Goal: Task Accomplishment & Management: Manage account settings

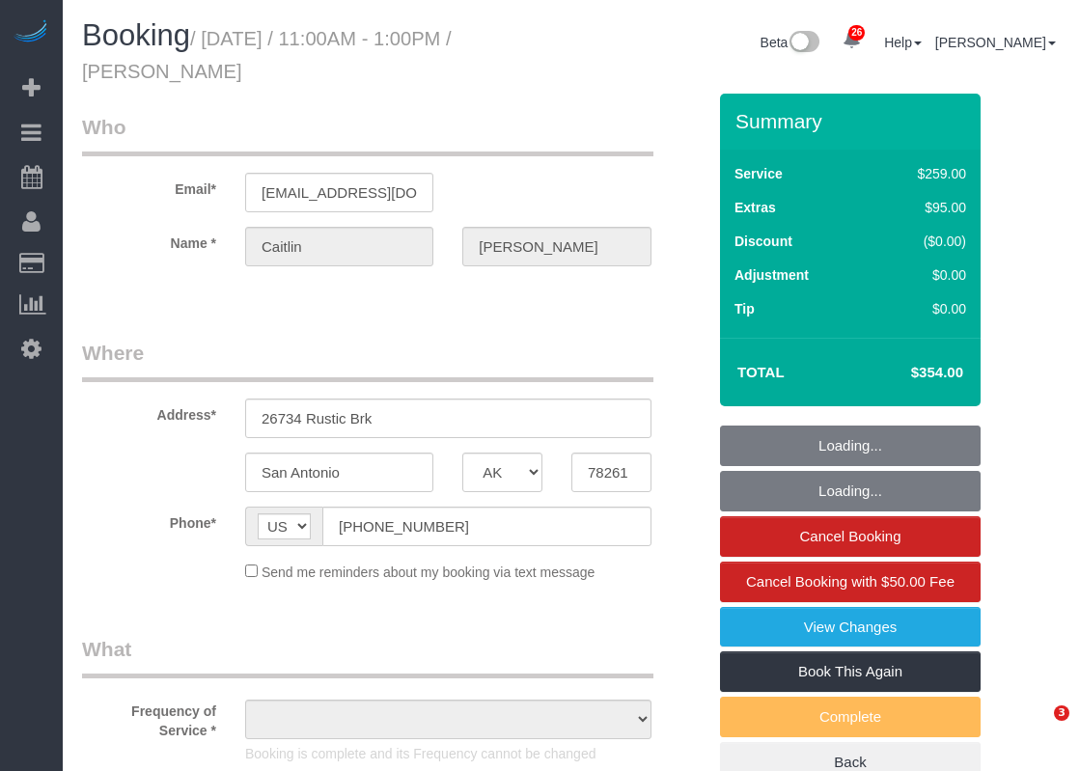
select select "[GEOGRAPHIC_DATA]"
click at [295, 174] on input "caitlin-carter@jbgoodwin.com" at bounding box center [339, 193] width 188 height 40
select select "object:13582"
select select "string:fspay-a399918a-40e2-4790-a400-57de8e01021a"
select select "3"
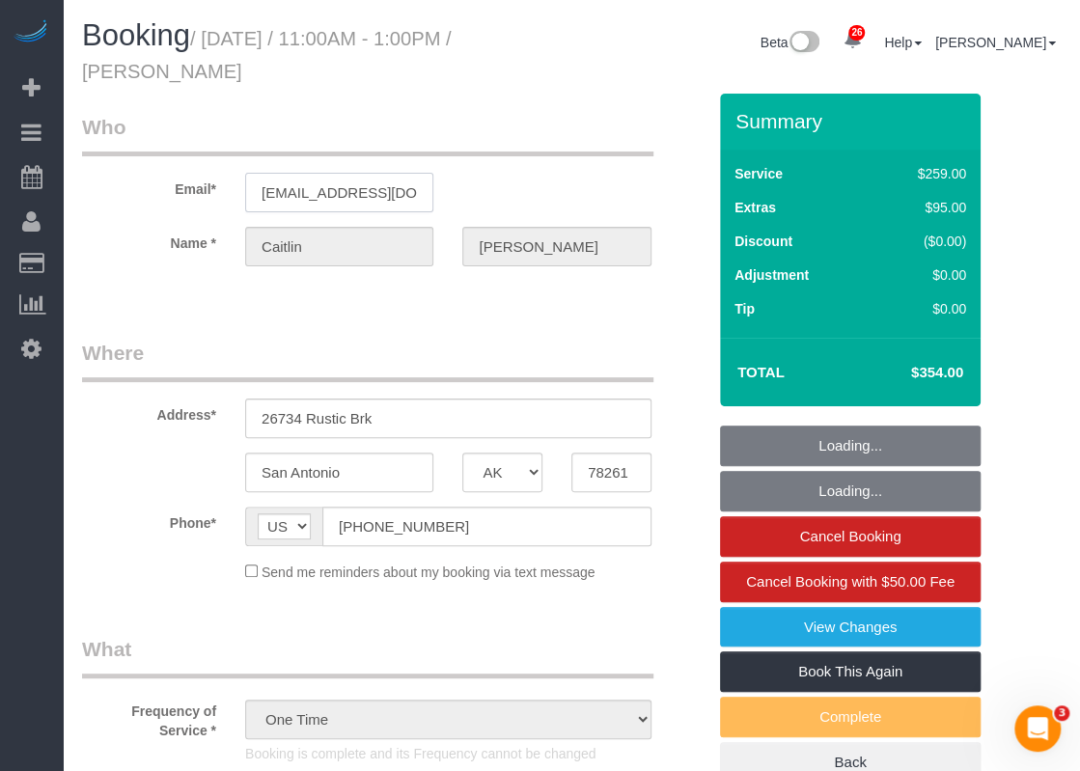
select select "object:13671"
click at [301, 189] on input "caitlin-carter@jbgoodwin.com" at bounding box center [339, 193] width 188 height 40
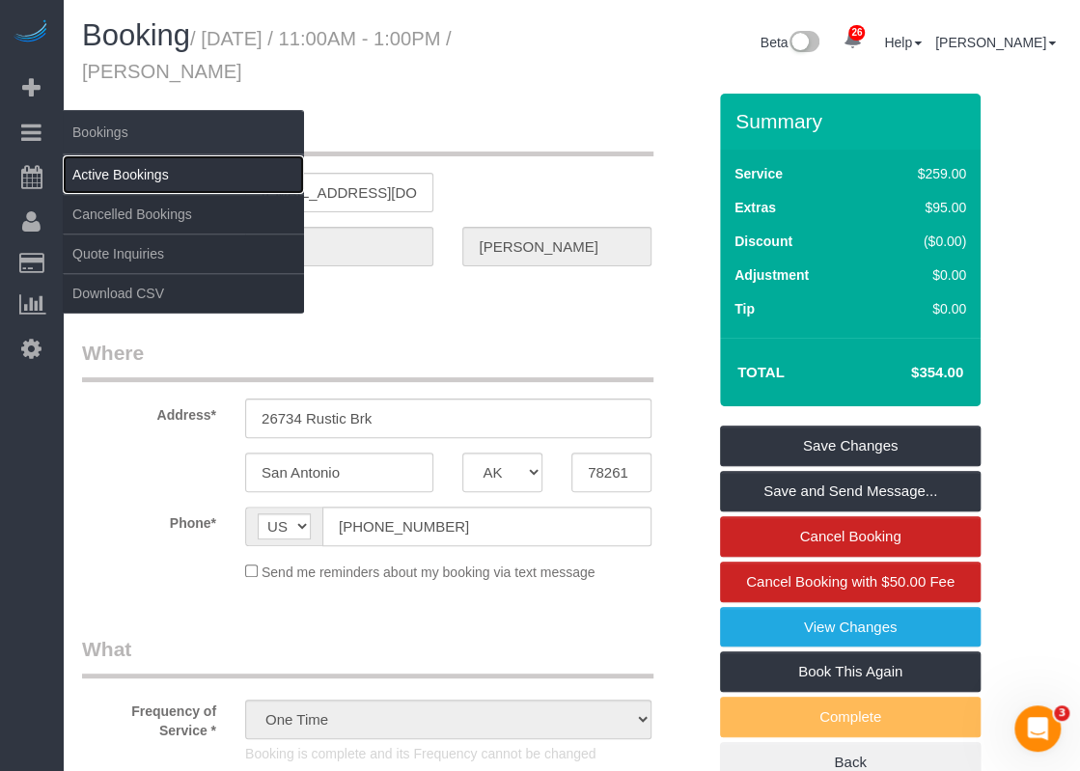
click at [90, 171] on link "Active Bookings" at bounding box center [183, 174] width 241 height 39
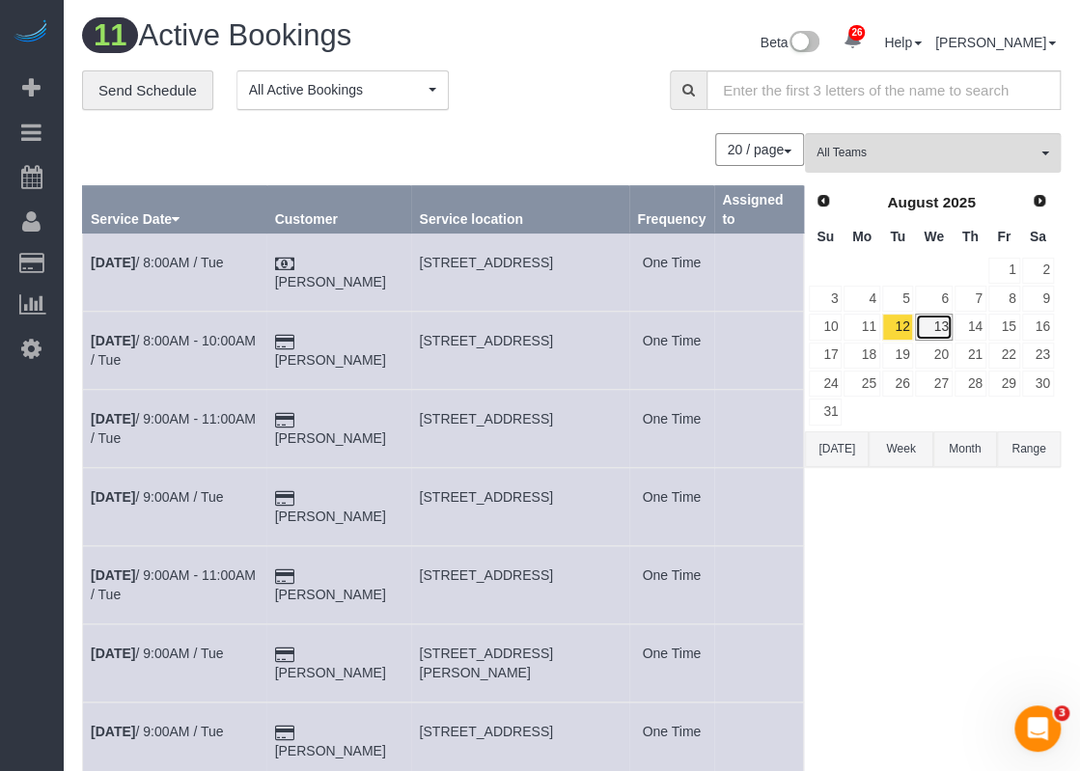
click at [933, 324] on link "13" at bounding box center [933, 327] width 37 height 26
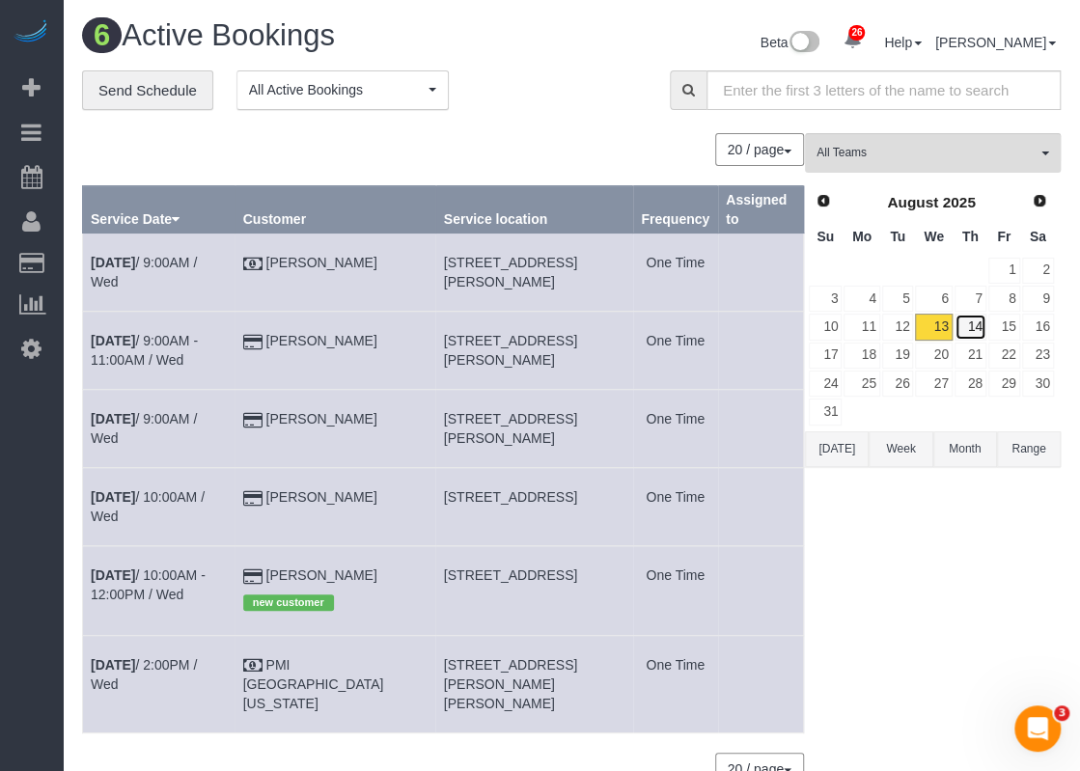
click at [965, 322] on link "14" at bounding box center [971, 327] width 32 height 26
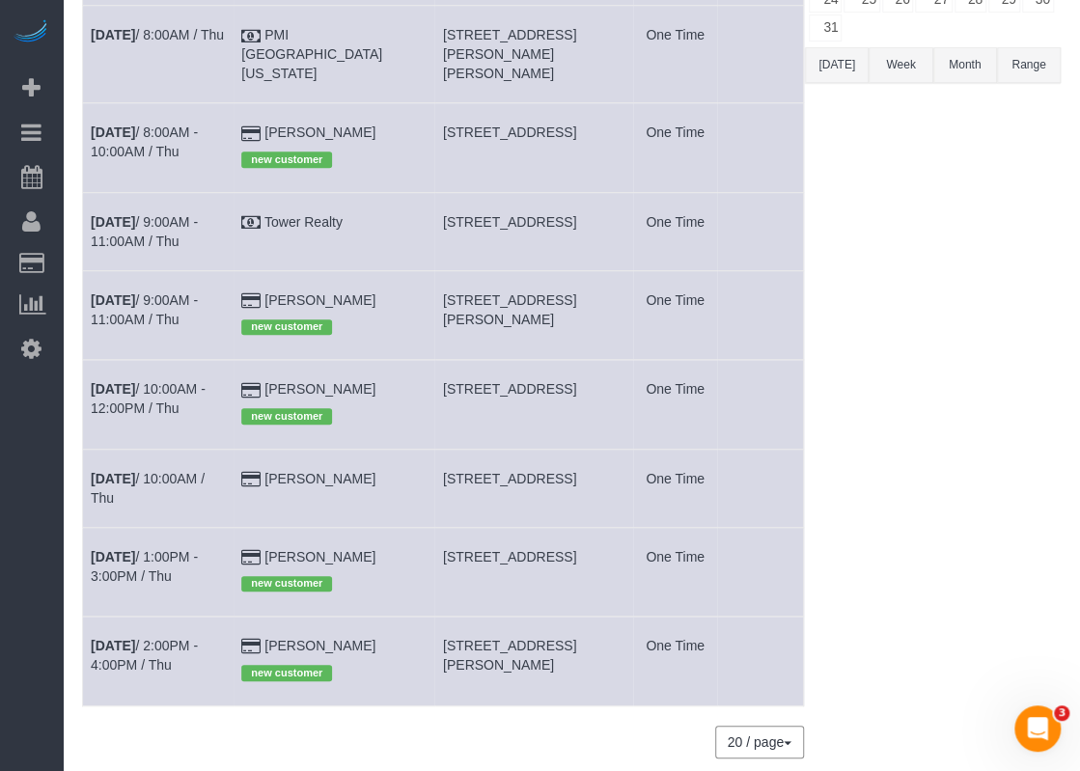
scroll to position [386, 0]
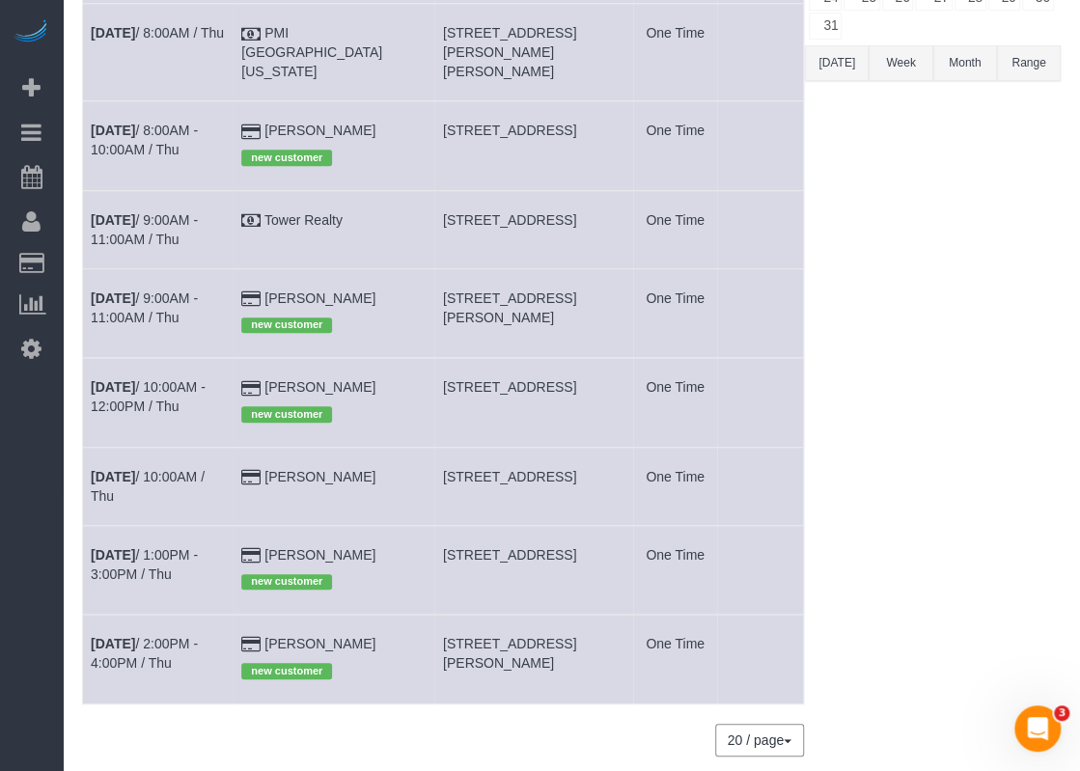
drag, startPoint x: 407, startPoint y: 622, endPoint x: 310, endPoint y: 618, distance: 97.6
click at [310, 618] on td "Burhan Naseer new customer" at bounding box center [335, 659] width 202 height 89
copy link "[PERSON_NAME]"
click at [198, 636] on link "Aug 14th / 2:00PM - 4:00PM / Thu" at bounding box center [144, 653] width 107 height 35
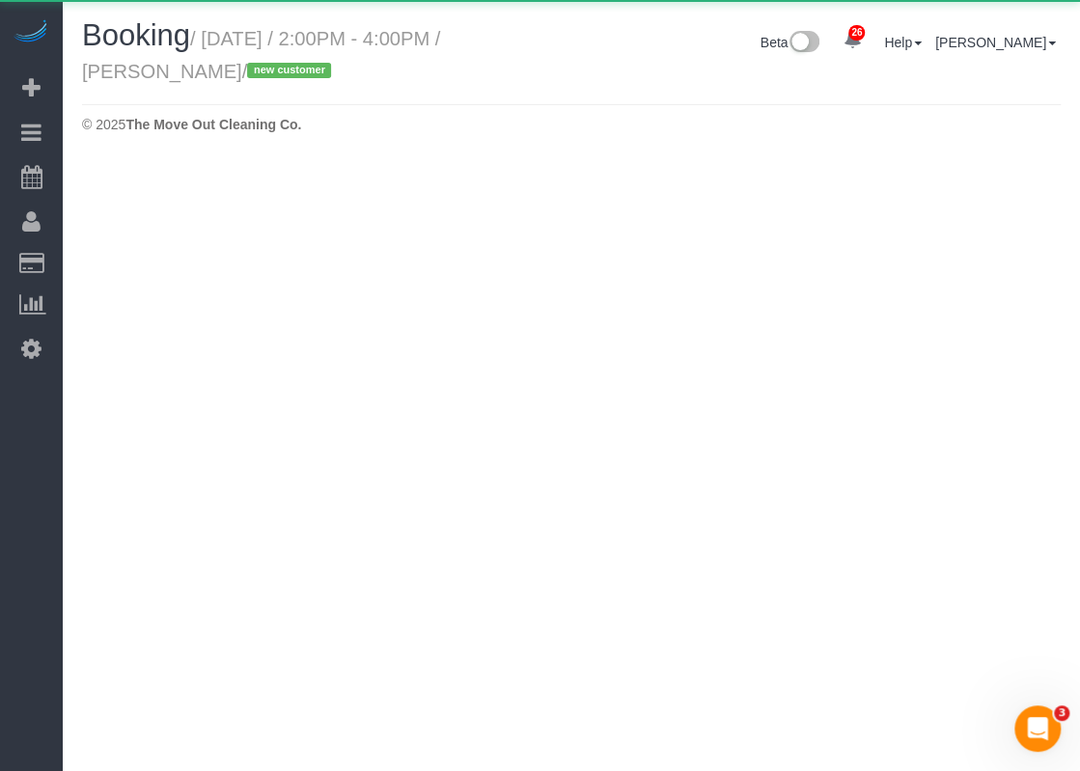
select select "[GEOGRAPHIC_DATA]"
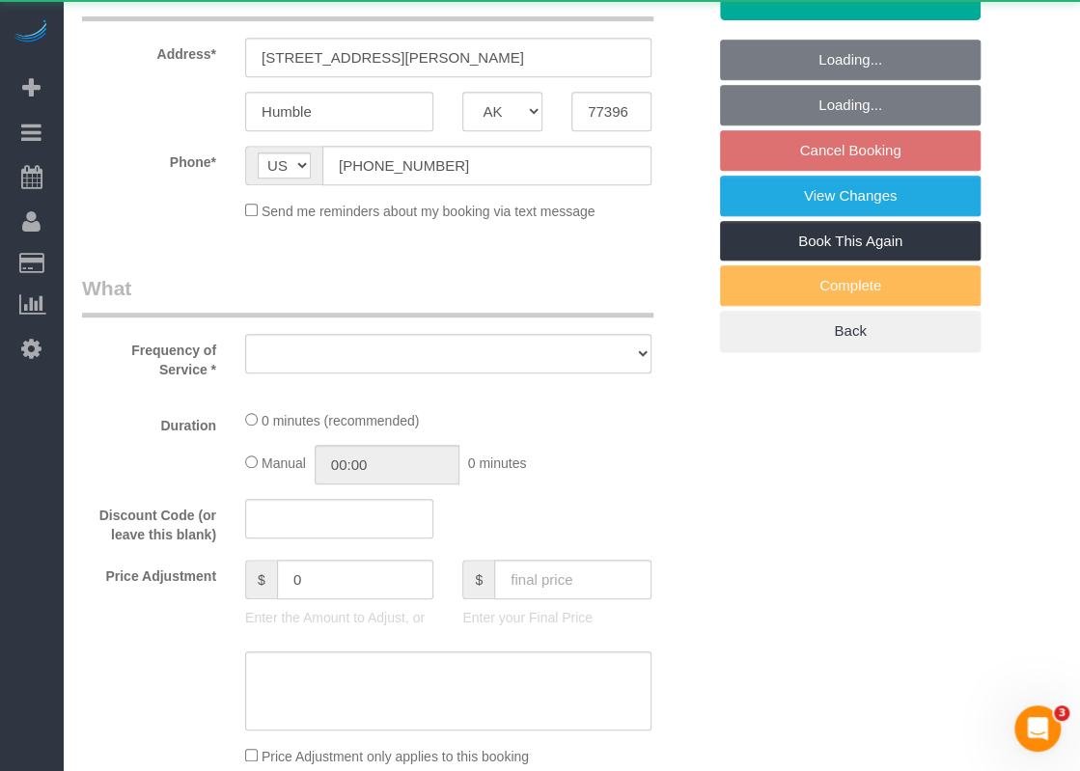
select select "object:14688"
select select "string:fspay-83f306c9-c86c-478d-b519-47afad3703b0"
select select "3"
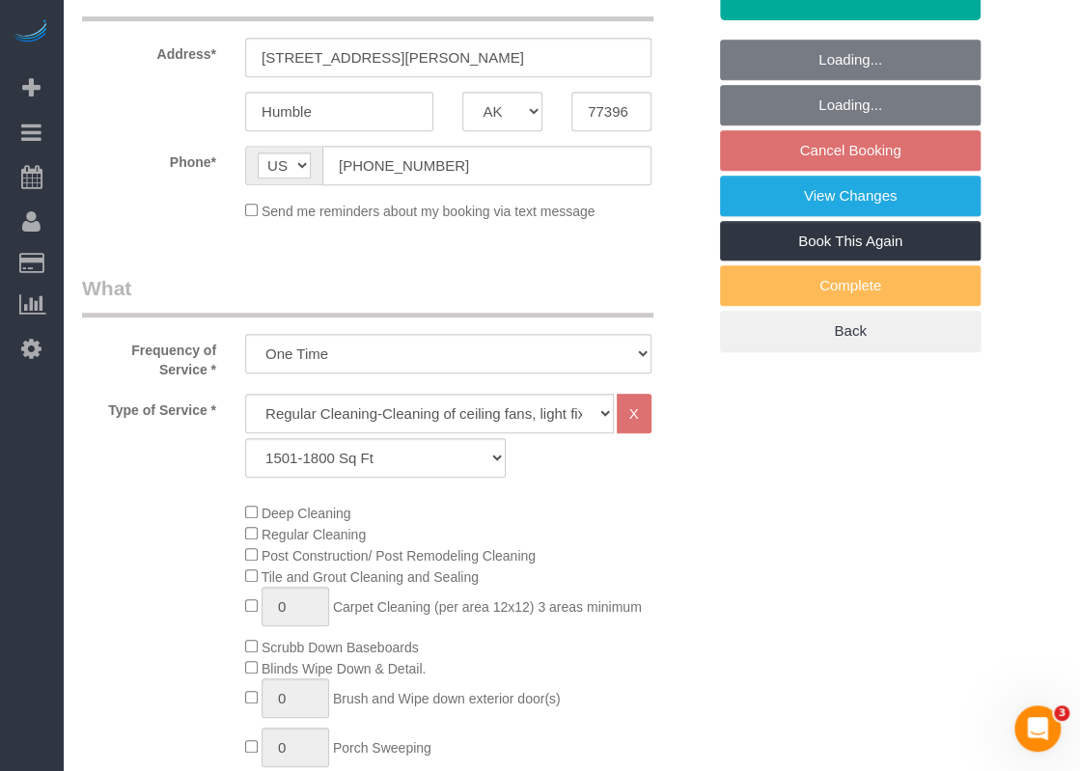
select select "spot412"
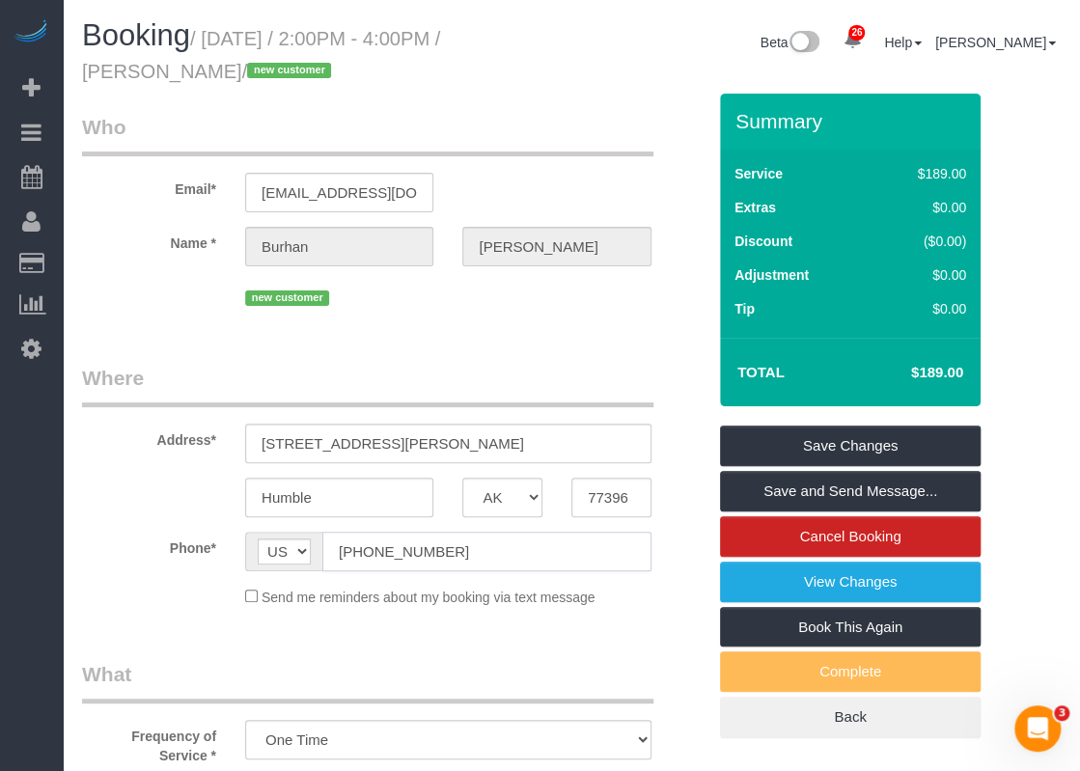
click at [448, 542] on input "(281) 221-8288" at bounding box center [486, 552] width 329 height 40
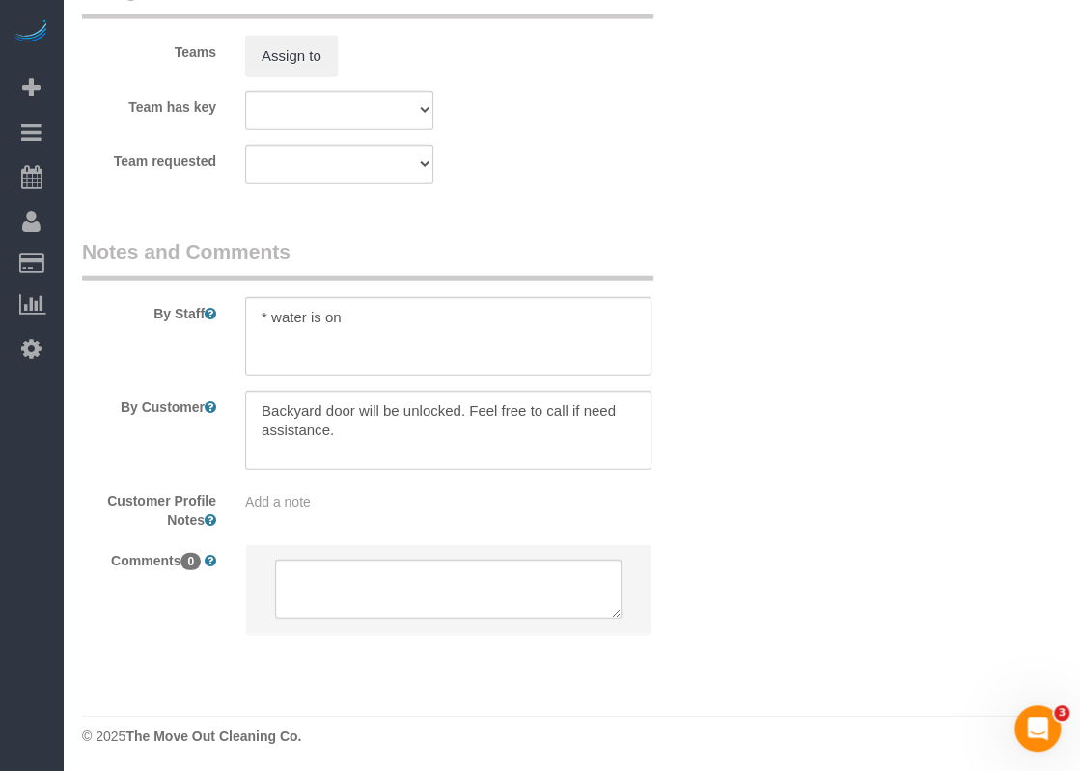
scroll to position [2033, 0]
drag, startPoint x: 339, startPoint y: 429, endPoint x: 220, endPoint y: 391, distance: 124.6
click at [220, 391] on div "By Customer" at bounding box center [394, 430] width 653 height 79
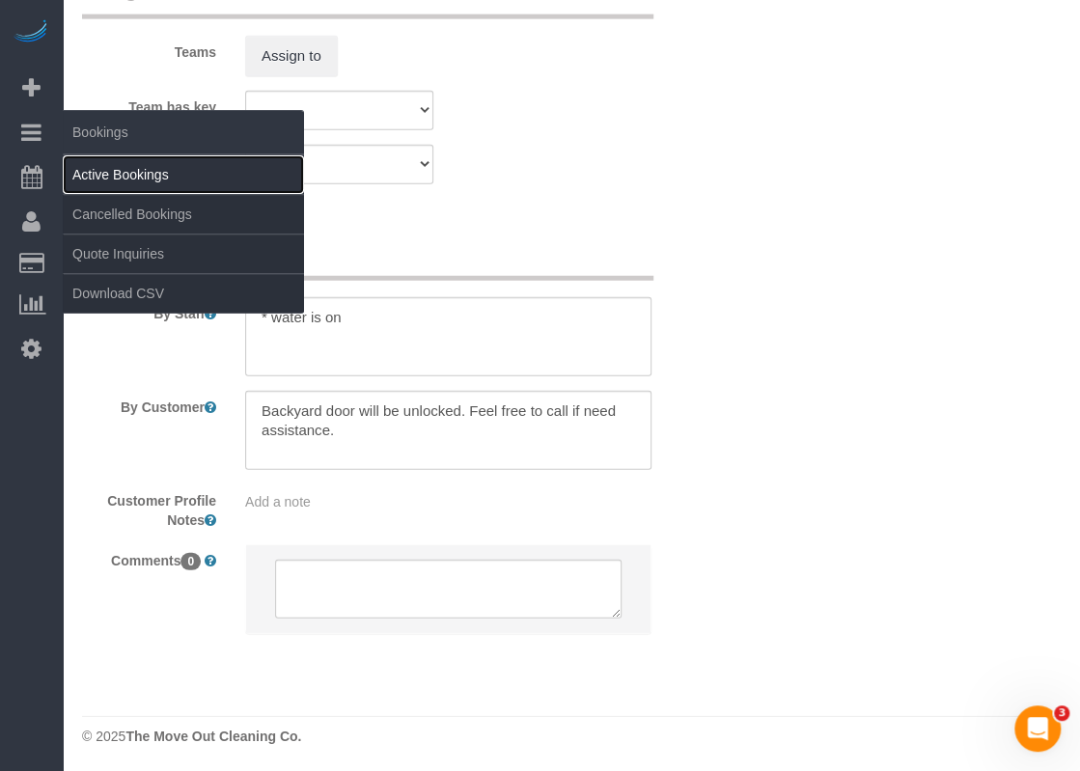
click at [90, 183] on link "Active Bookings" at bounding box center [183, 174] width 241 height 39
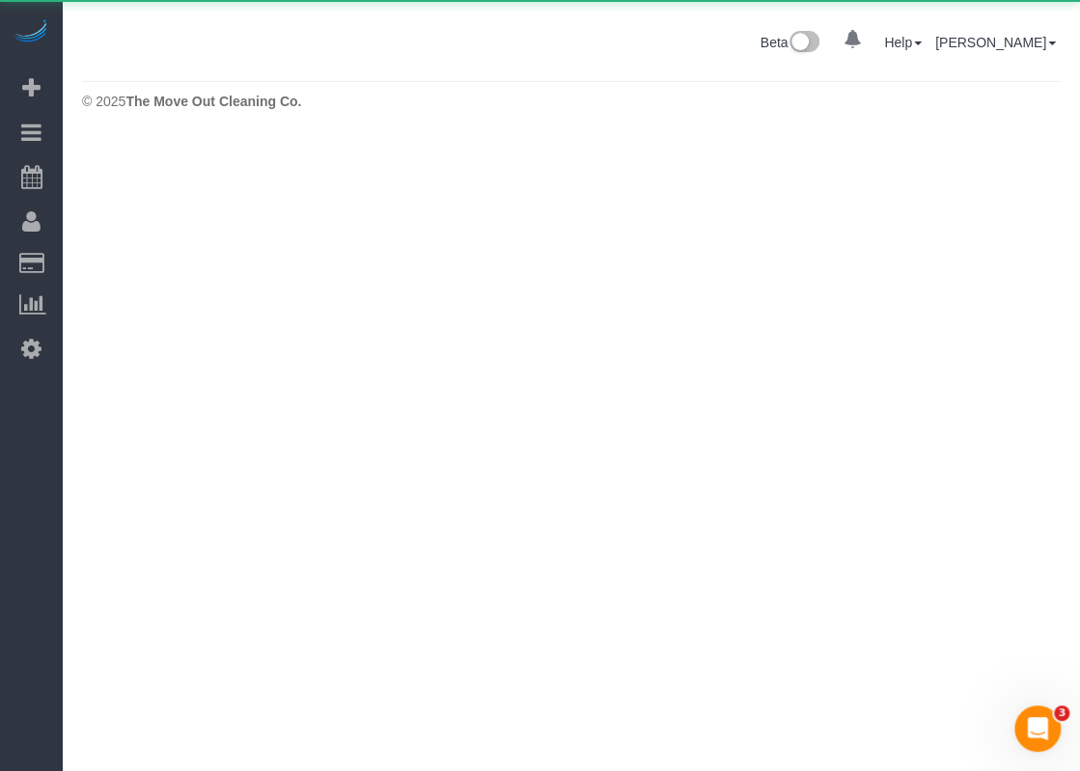
click at [97, 170] on body "0 Beta Your Notifications You have 0 alerts Add Booking Bookings Active Booking…" at bounding box center [540, 385] width 1080 height 771
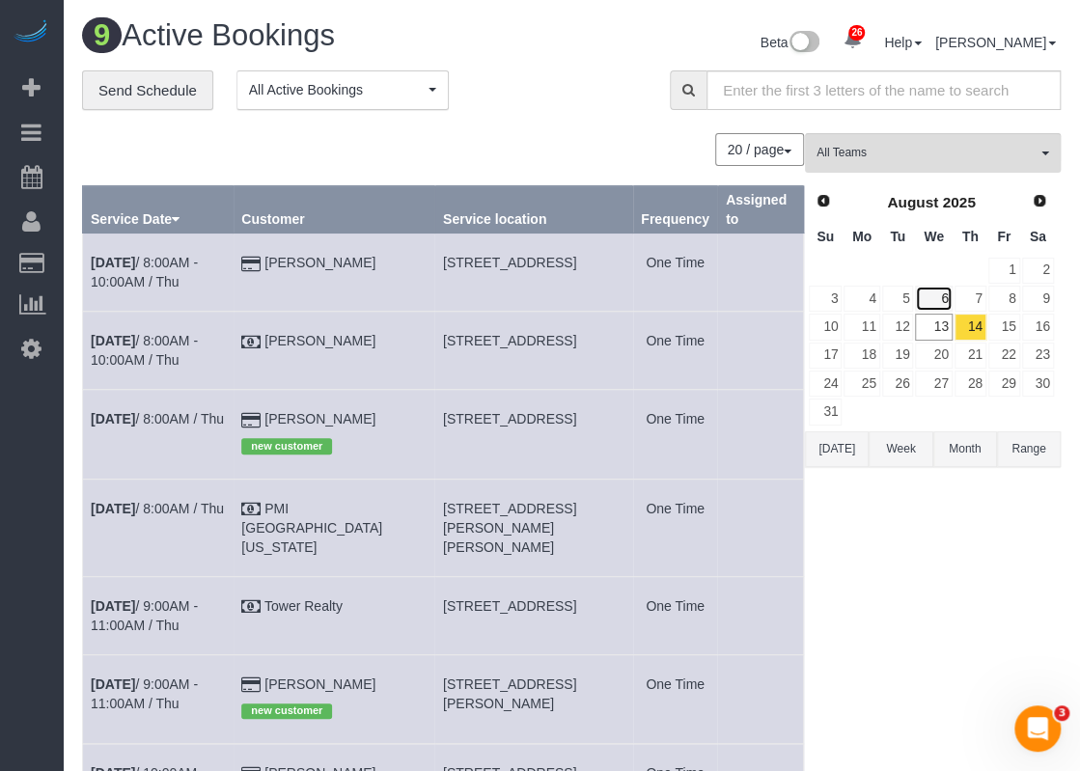
click at [950, 301] on link "6" at bounding box center [933, 299] width 37 height 26
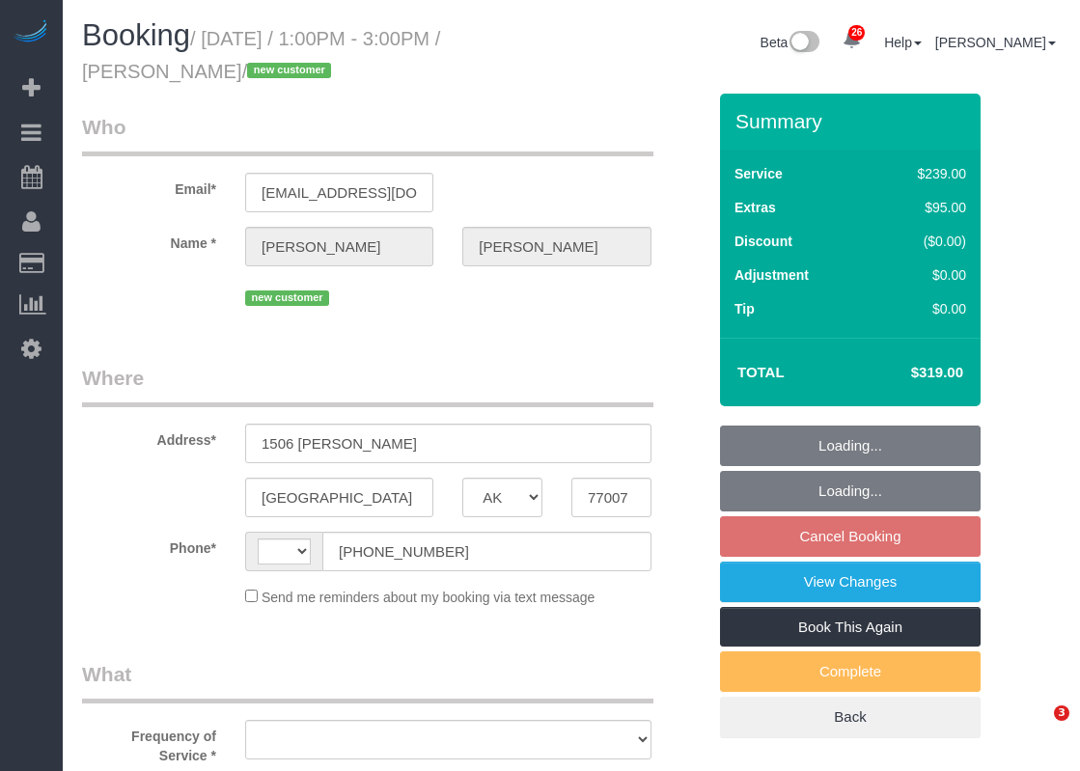
select select "[GEOGRAPHIC_DATA]"
click at [456, 543] on input "[PHONE_NUMBER]" at bounding box center [486, 552] width 329 height 40
select select "string:[GEOGRAPHIC_DATA]"
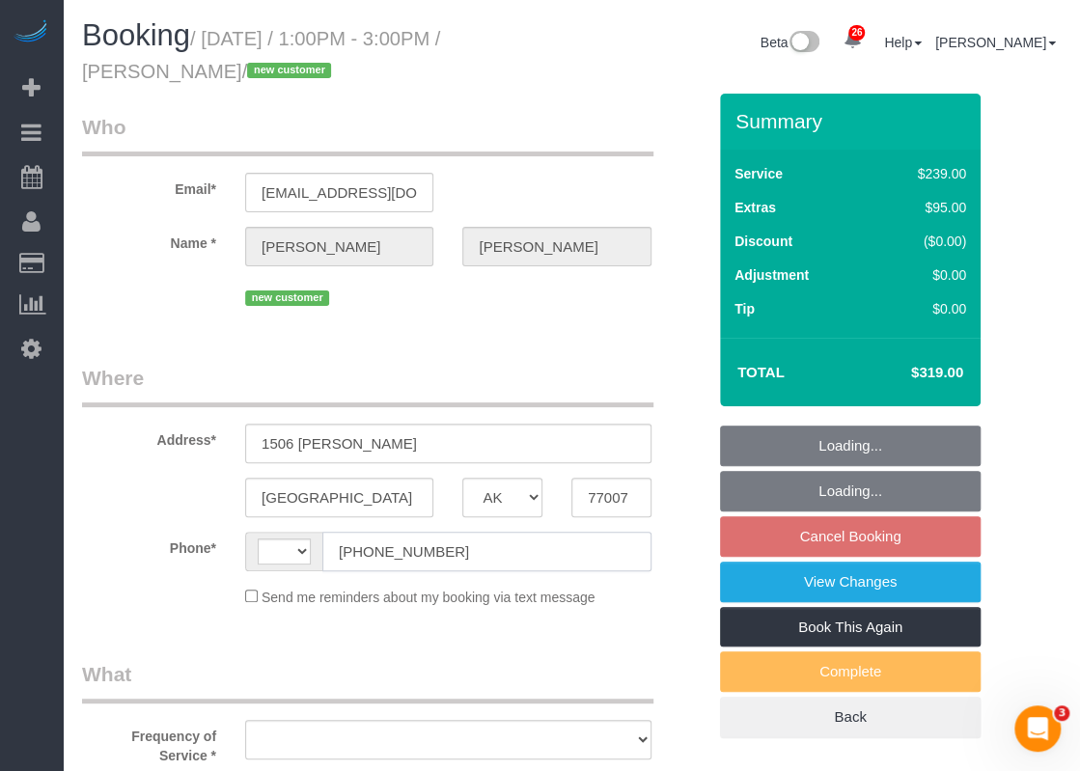
select select "string:fspay-bc11a754-c22f-482f-a86a-da6b9f760954"
select select "3"
select select "object:1132"
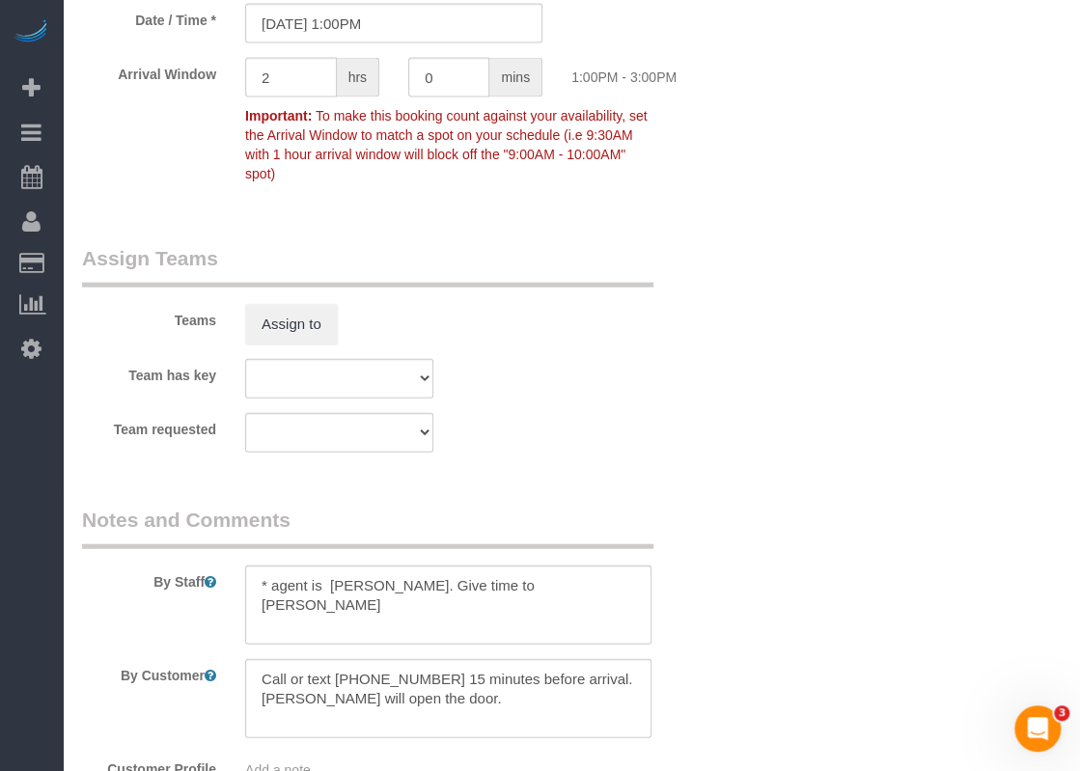
scroll to position [1931, 0]
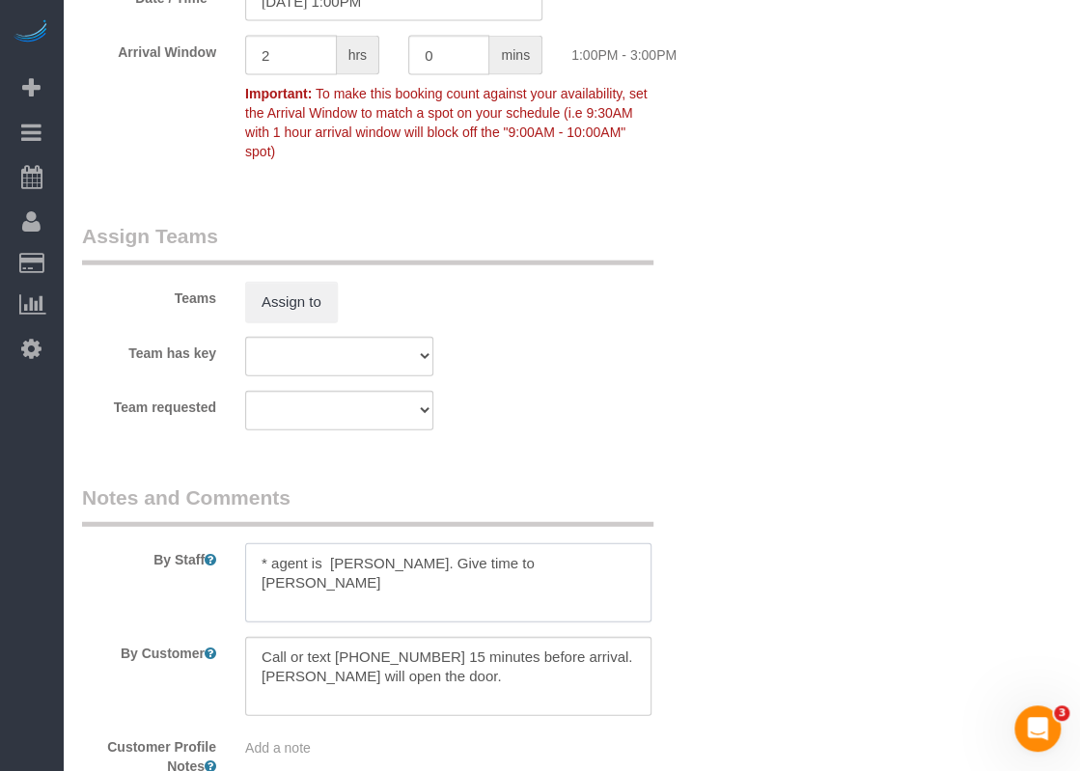
drag, startPoint x: 330, startPoint y: 565, endPoint x: 445, endPoint y: 562, distance: 114.9
click at [445, 562] on textarea at bounding box center [448, 583] width 406 height 79
drag, startPoint x: 423, startPoint y: 656, endPoint x: 338, endPoint y: 662, distance: 85.2
click at [338, 662] on textarea at bounding box center [448, 676] width 406 height 79
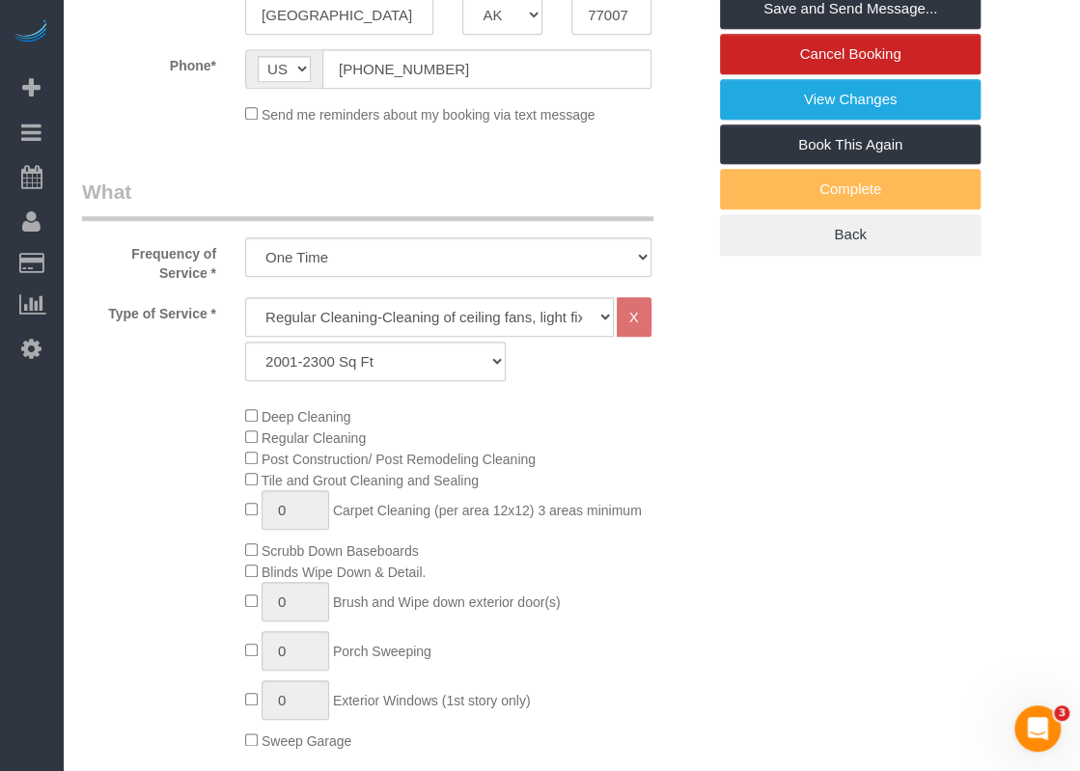
scroll to position [0, 0]
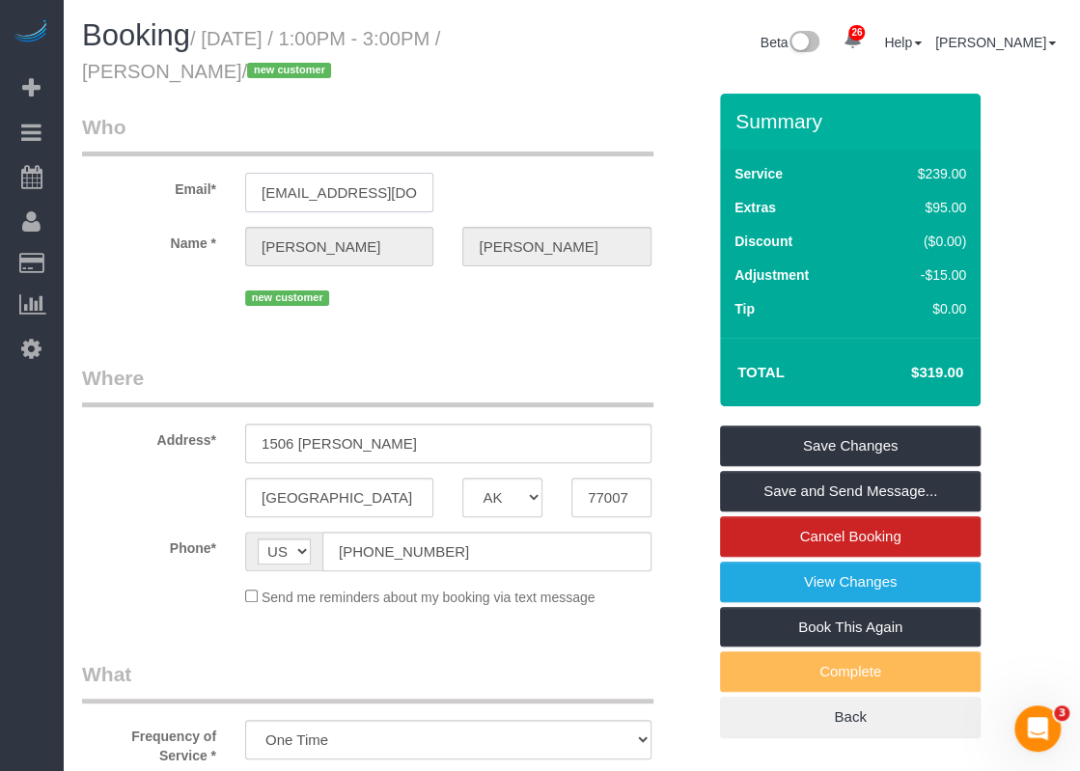
click at [290, 186] on input "[EMAIL_ADDRESS][DOMAIN_NAME]" at bounding box center [339, 193] width 188 height 40
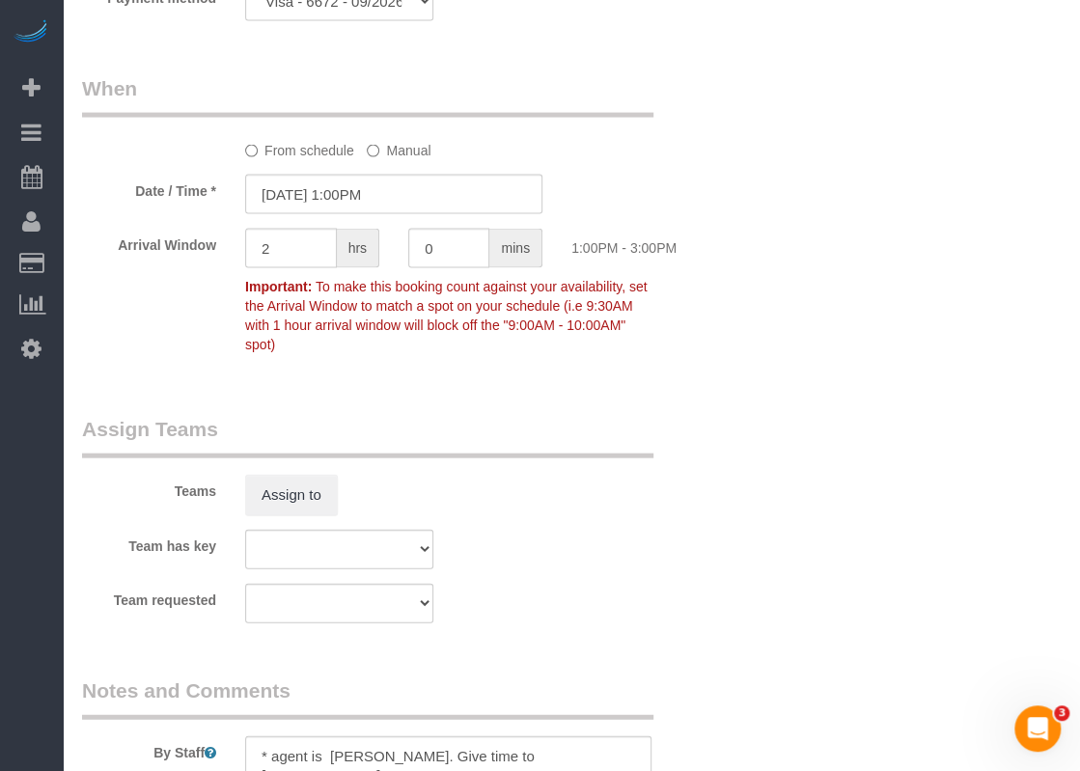
scroll to position [2178, 0]
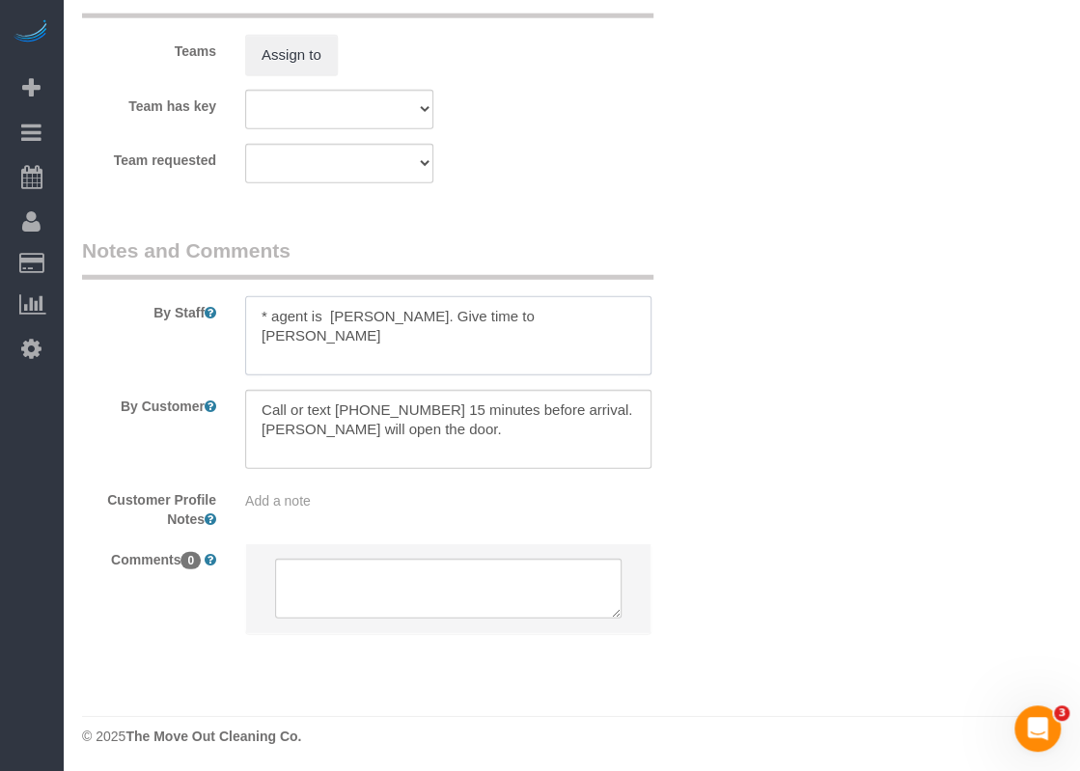
click at [591, 324] on textarea at bounding box center [448, 335] width 406 height 79
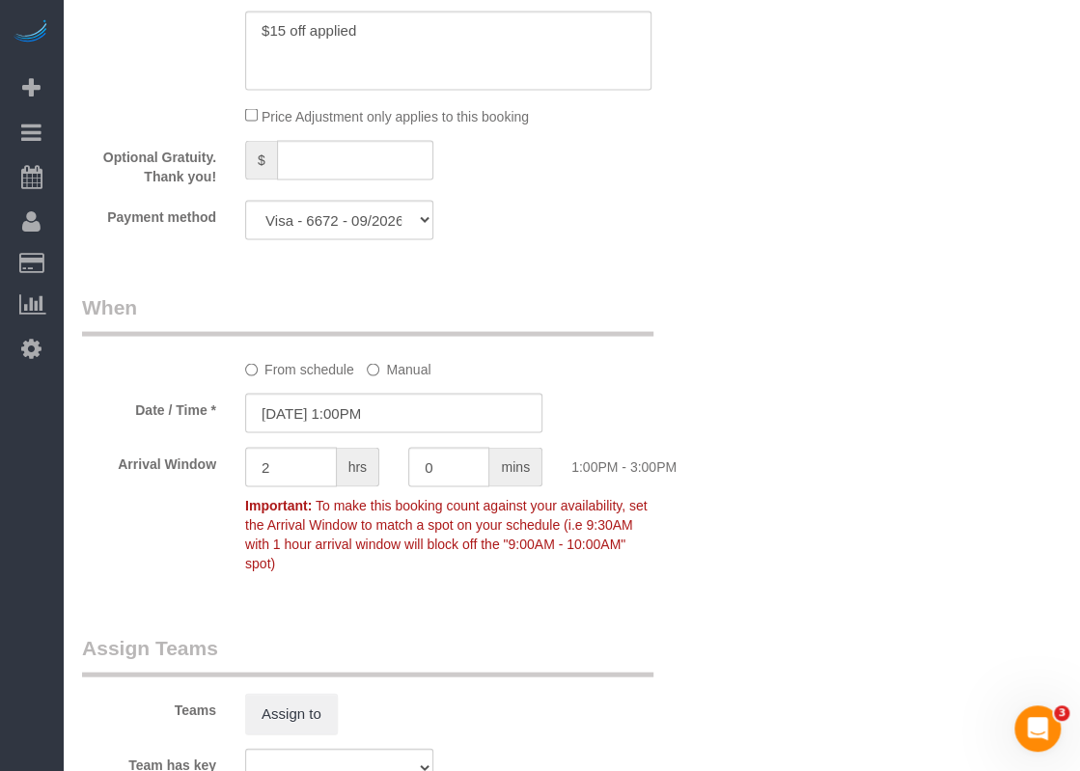
scroll to position [1641, 0]
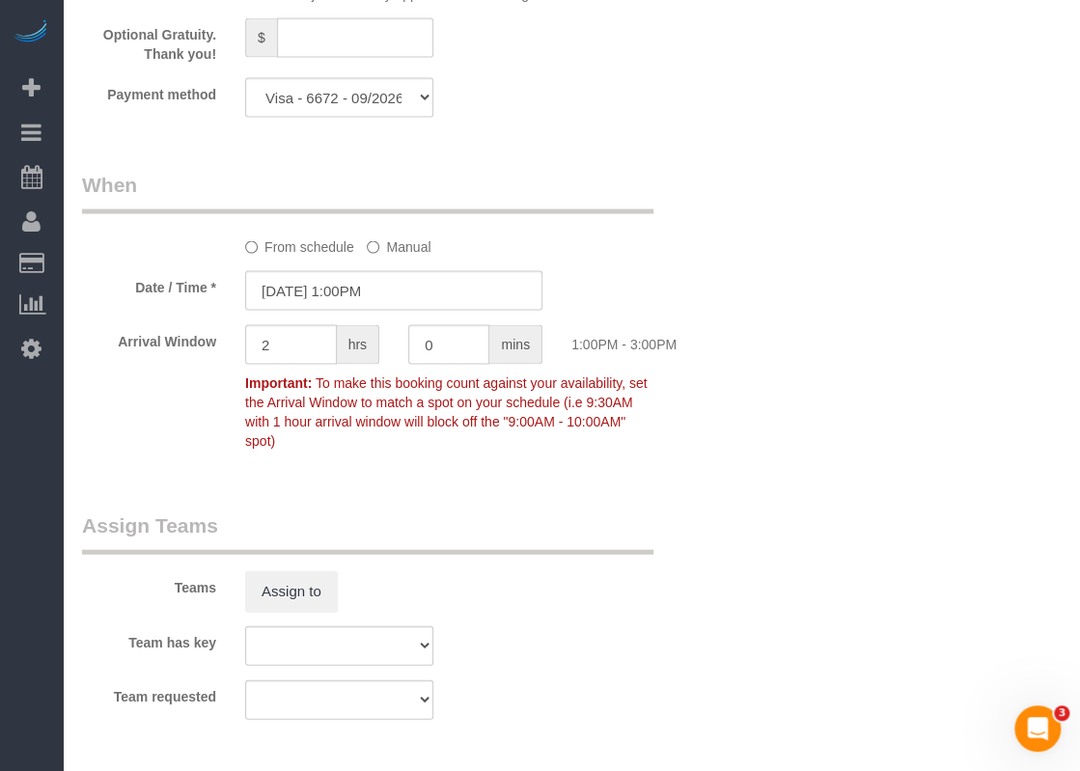
type textarea "* agent is [PERSON_NAME]. Give time to [PERSON_NAME] *[PERSON_NAME] will open a…"
click at [397, 296] on input "[DATE] 1:00PM" at bounding box center [393, 291] width 297 height 40
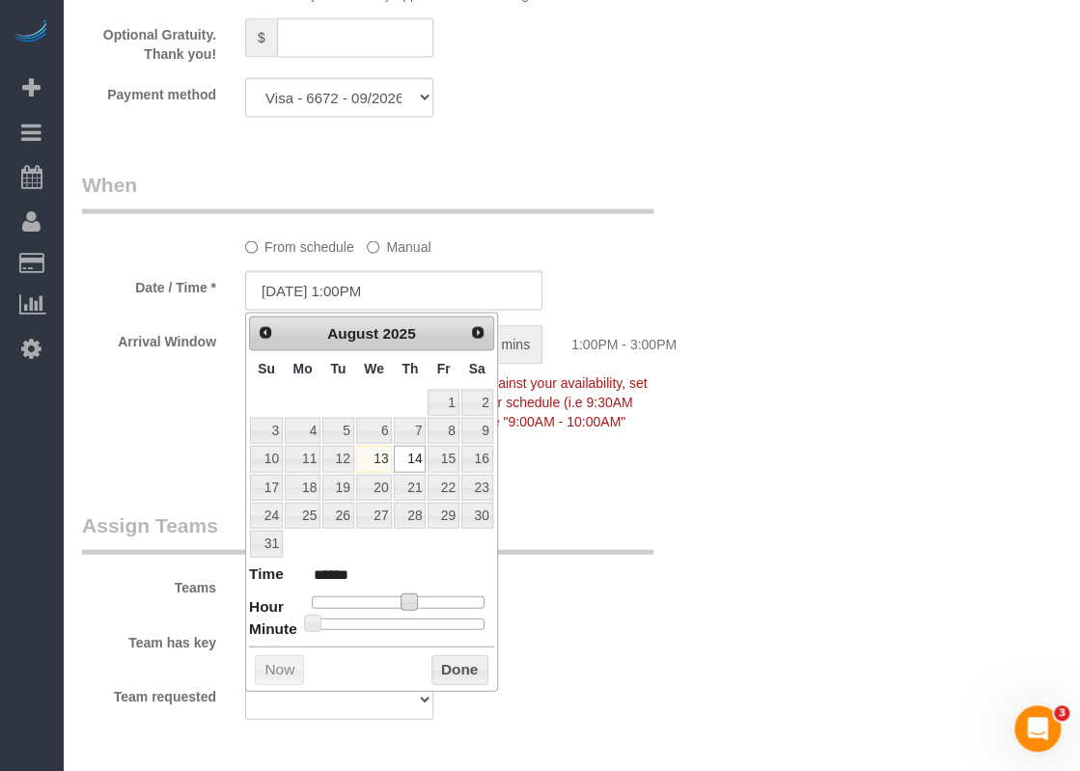
type input "[DATE] 12:00PM"
type input "*******"
type input "[DATE] 11:00AM"
type input "*******"
type input "[DATE] 10:00AM"
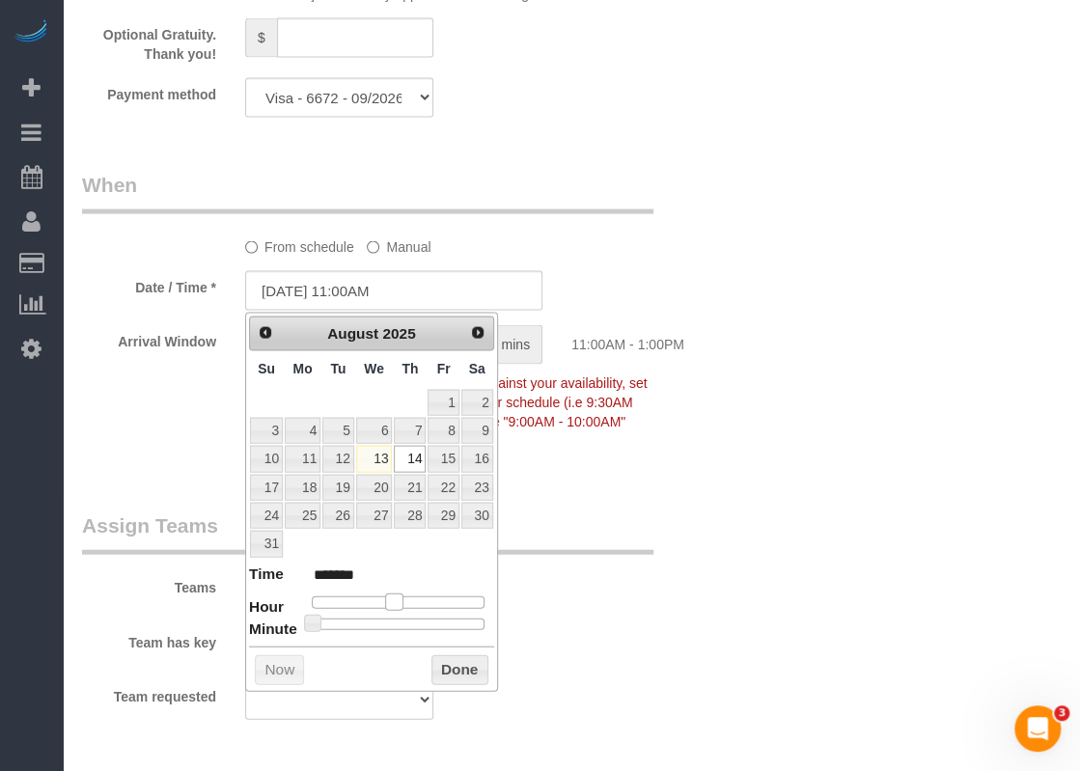
type input "*******"
type input "[DATE] 9:00AM"
type input "******"
type input "[DATE] 8:00AM"
type input "******"
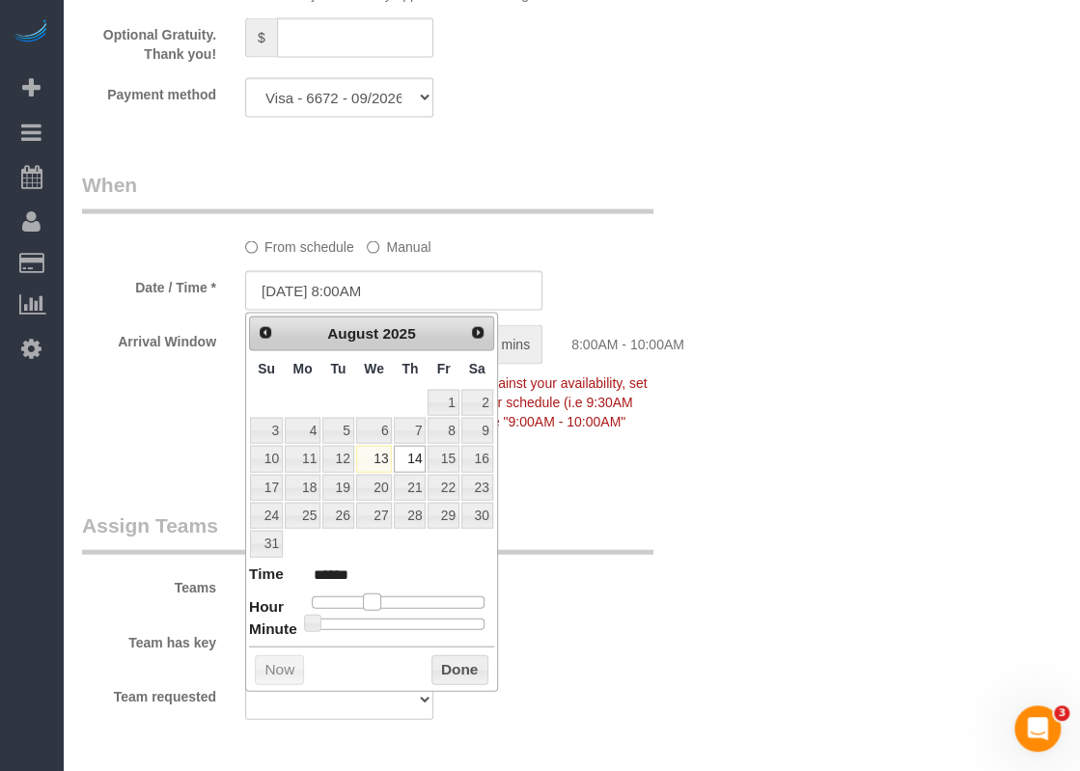
drag, startPoint x: 406, startPoint y: 598, endPoint x: 372, endPoint y: 602, distance: 34.0
click at [372, 602] on span at bounding box center [371, 602] width 17 height 17
click at [462, 657] on button "Done" at bounding box center [460, 671] width 57 height 31
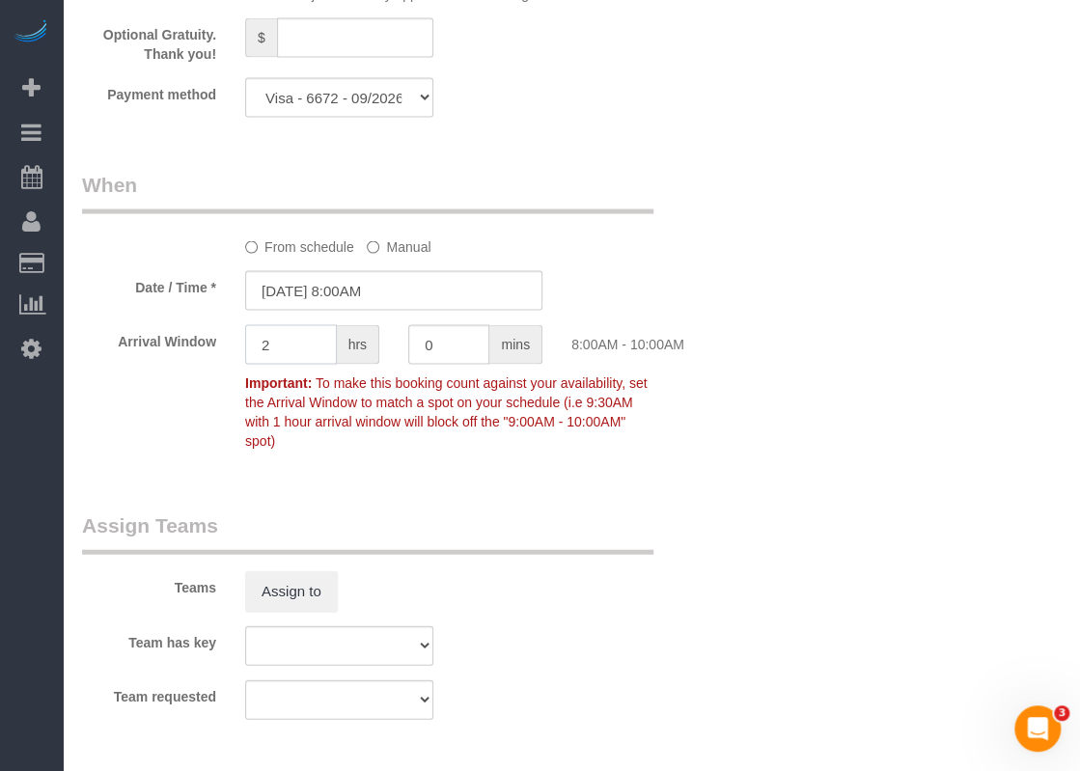
click at [299, 343] on input "2" at bounding box center [291, 345] width 92 height 40
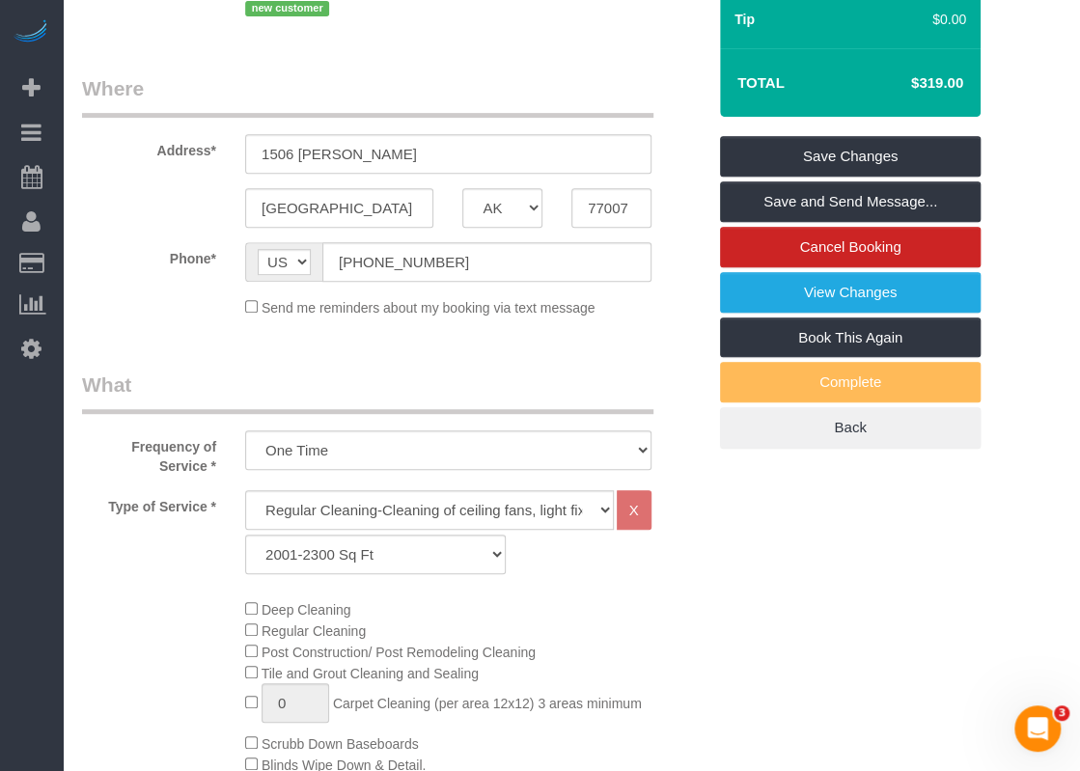
scroll to position [0, 0]
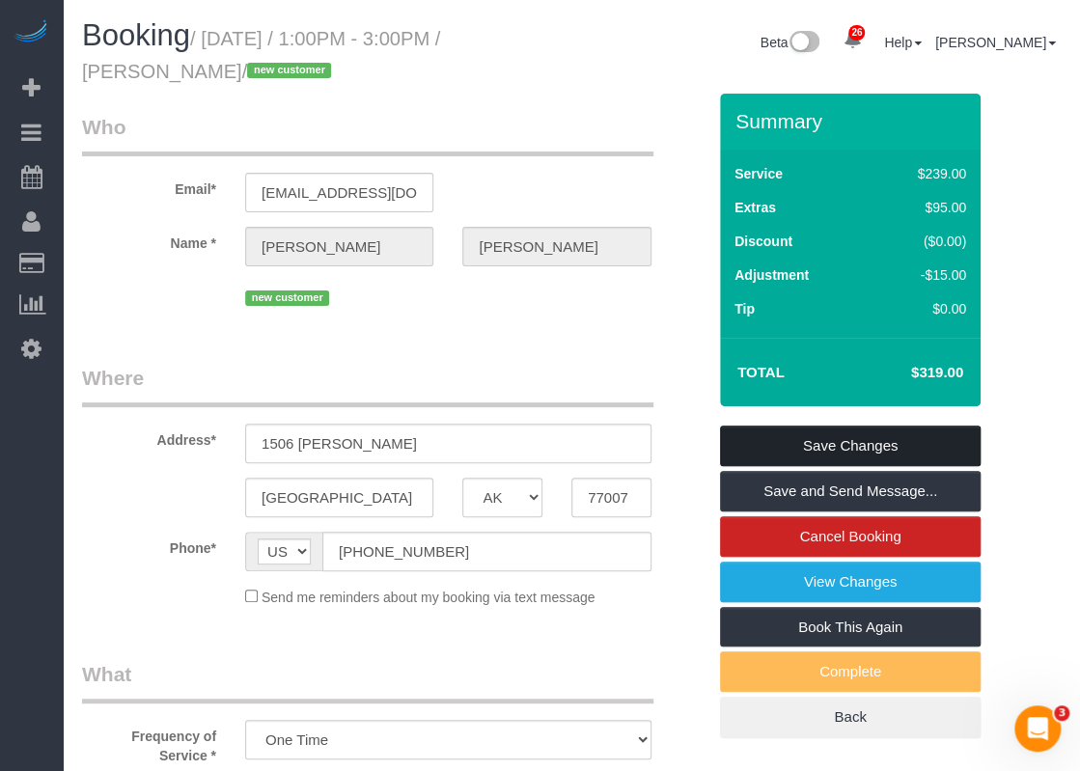
click at [823, 429] on link "Save Changes" at bounding box center [850, 446] width 261 height 41
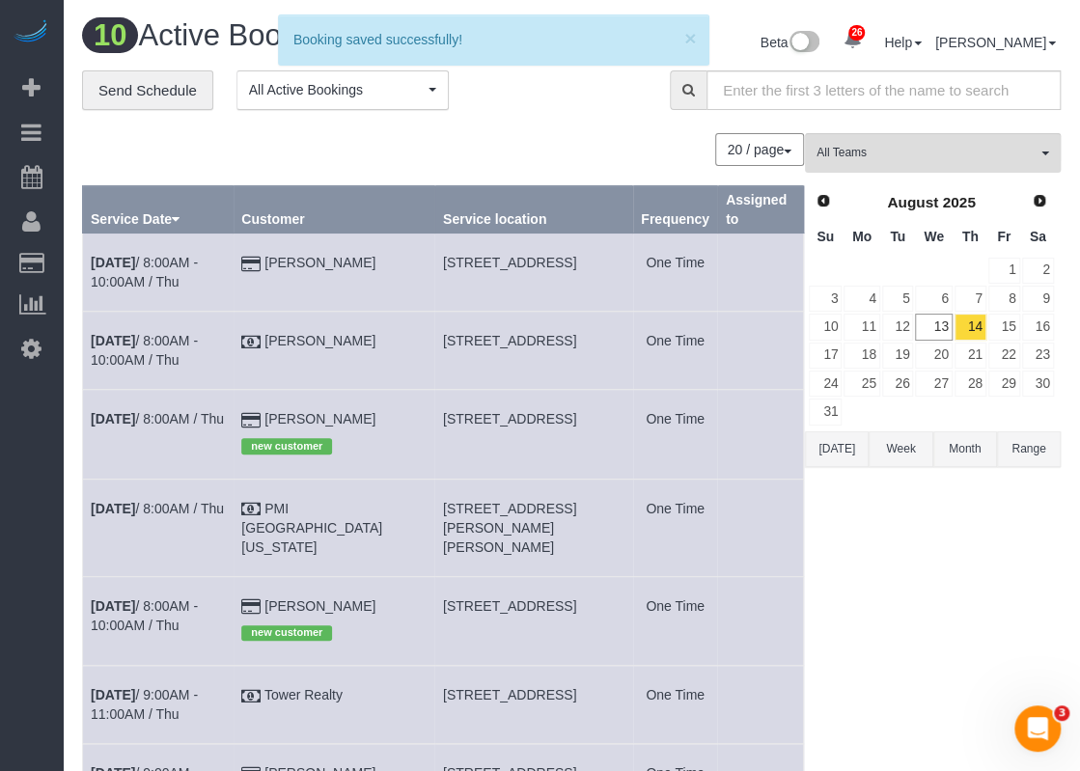
scroll to position [97, 0]
